Goal: Task Accomplishment & Management: Use online tool/utility

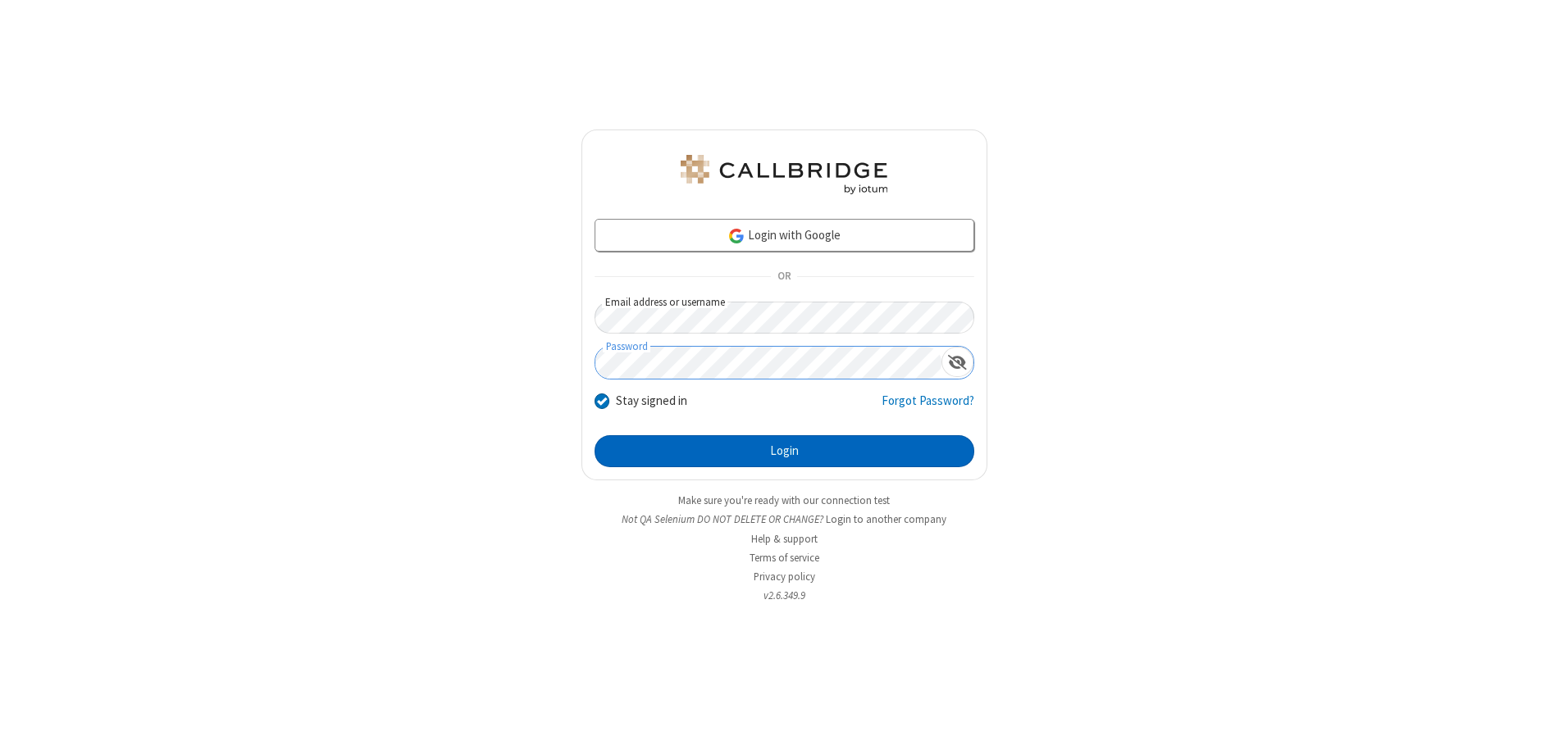
click at [784, 450] on button "Login" at bounding box center [784, 451] width 380 height 33
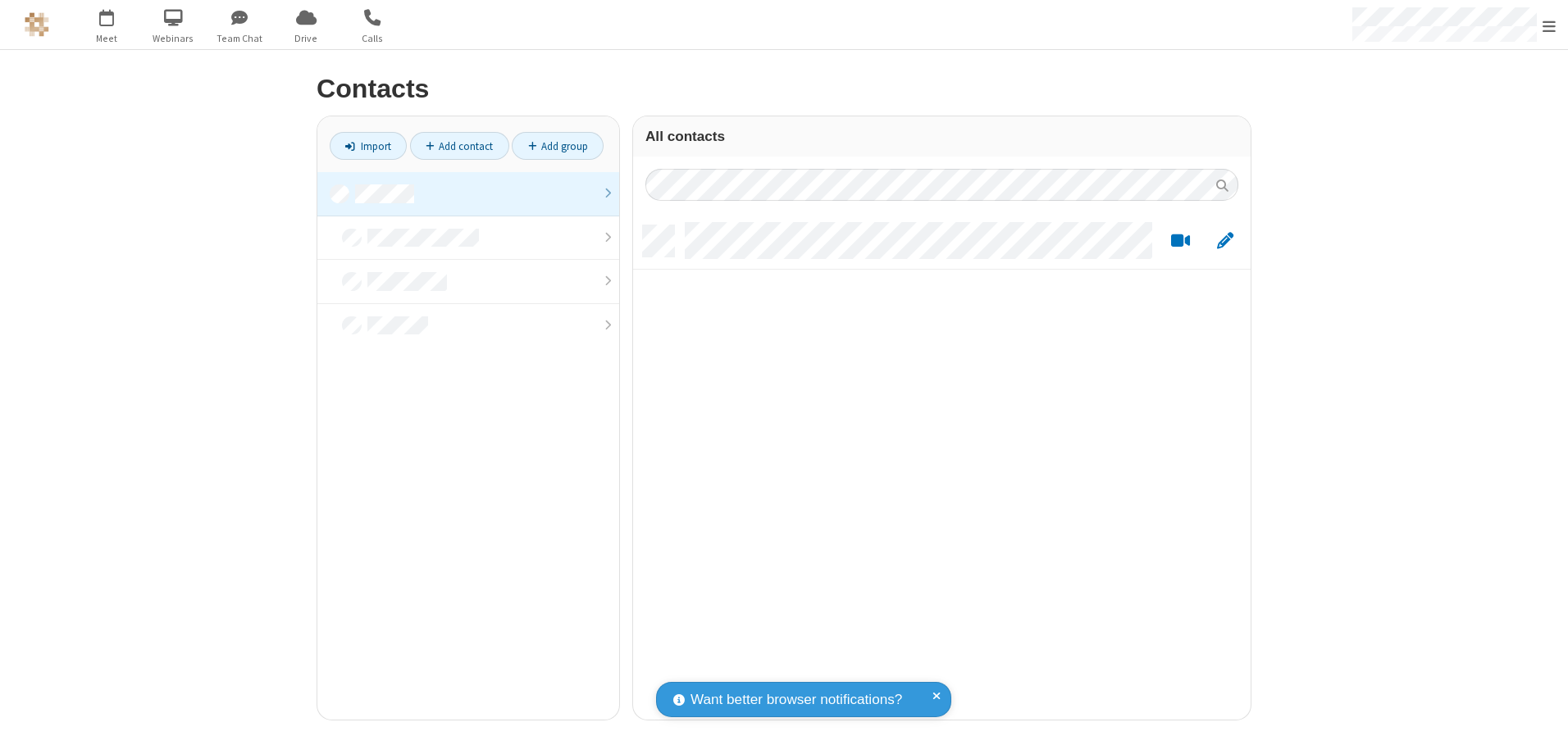
scroll to position [495, 605]
click at [468, 194] on link at bounding box center [468, 195] width 302 height 44
click at [368, 146] on link "Import" at bounding box center [368, 146] width 77 height 28
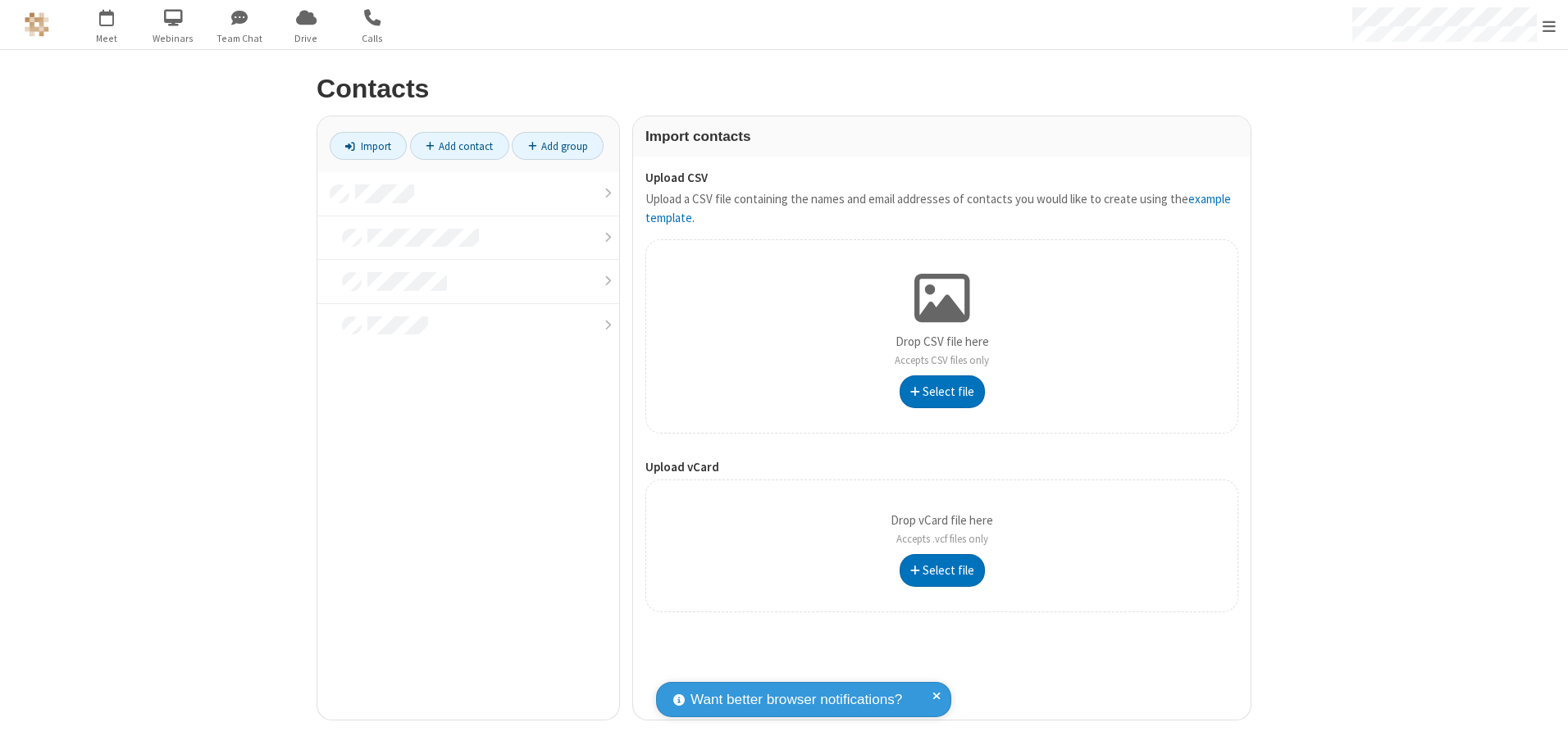
type input "C:\fakepath\excel_file.xlsx"
